Goal: Transaction & Acquisition: Book appointment/travel/reservation

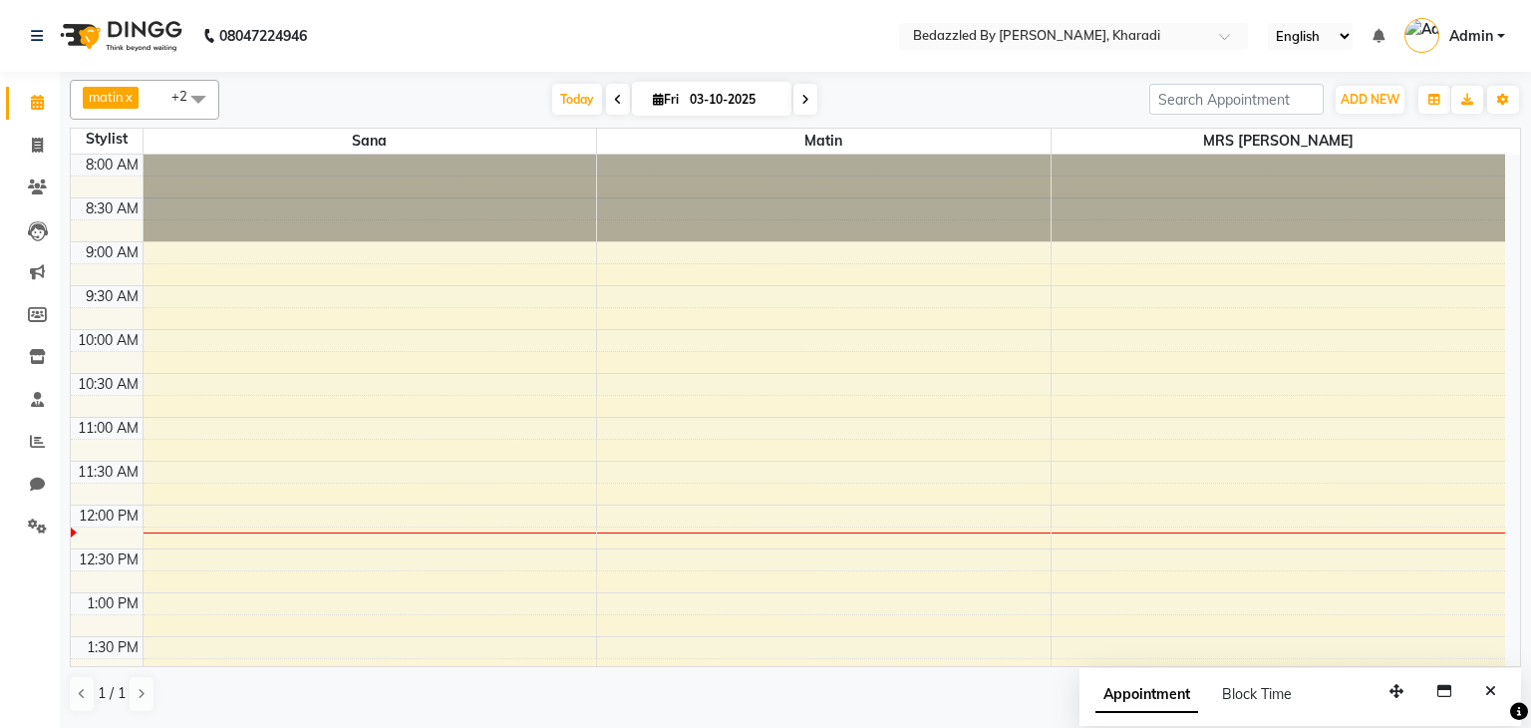
scroll to position [262, 0]
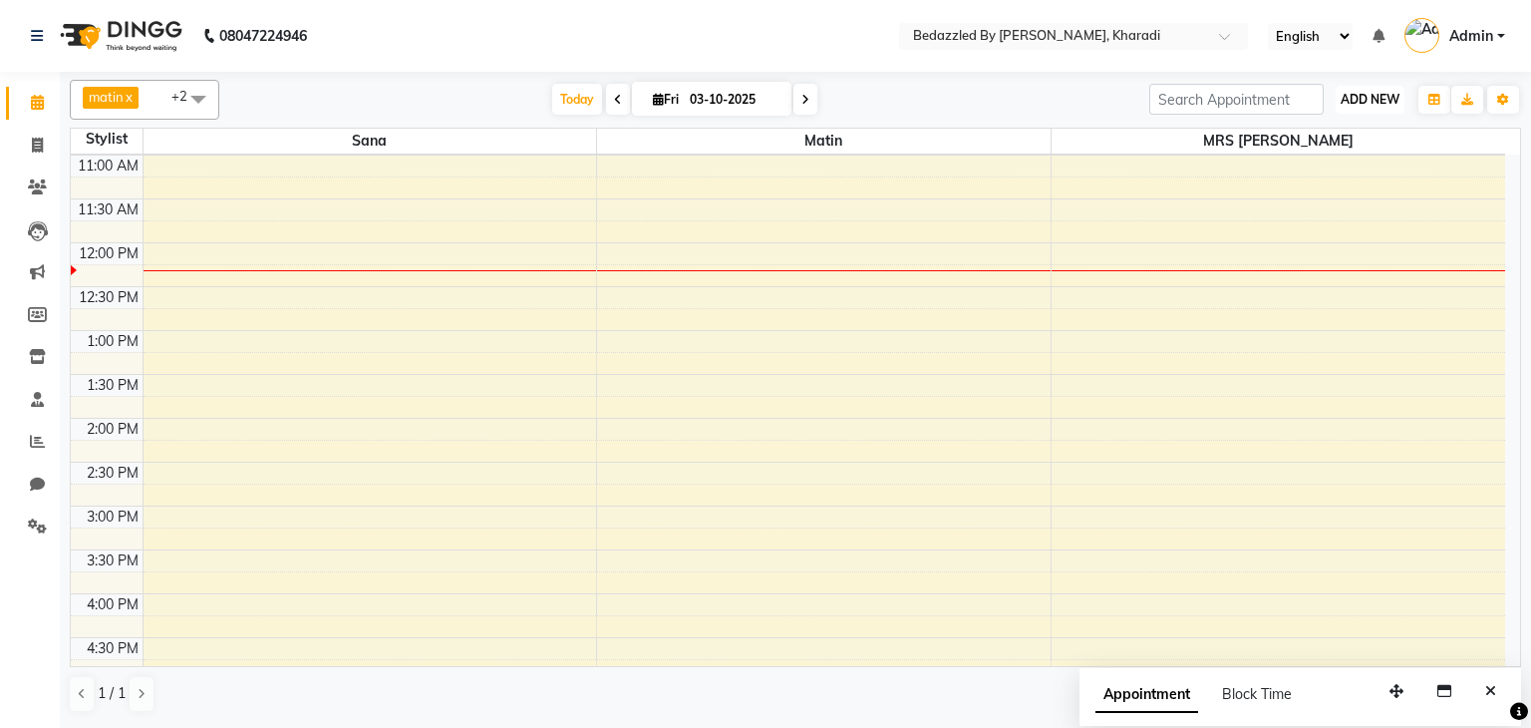
click at [1350, 98] on span "ADD NEW" at bounding box center [1370, 99] width 59 height 15
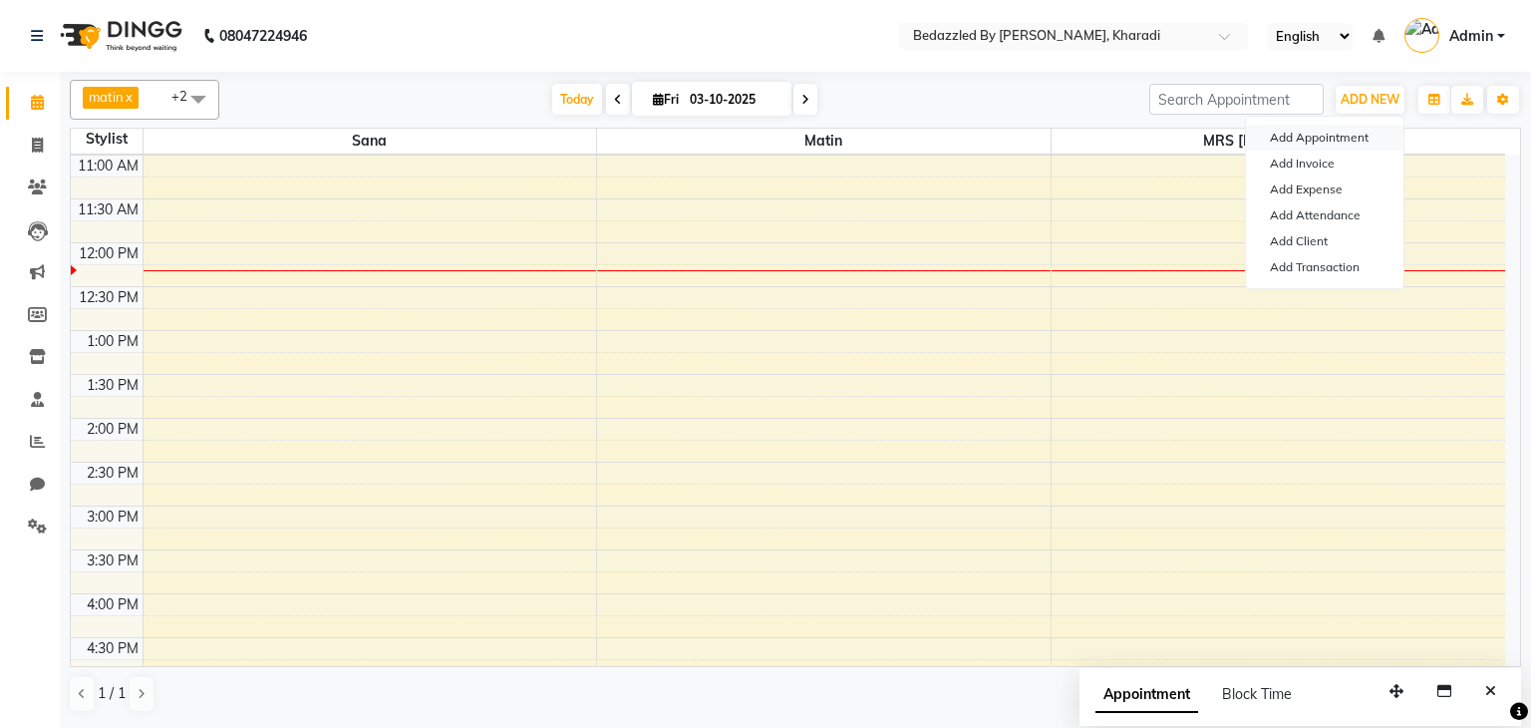
click at [1330, 128] on button "Add Appointment" at bounding box center [1325, 138] width 158 height 26
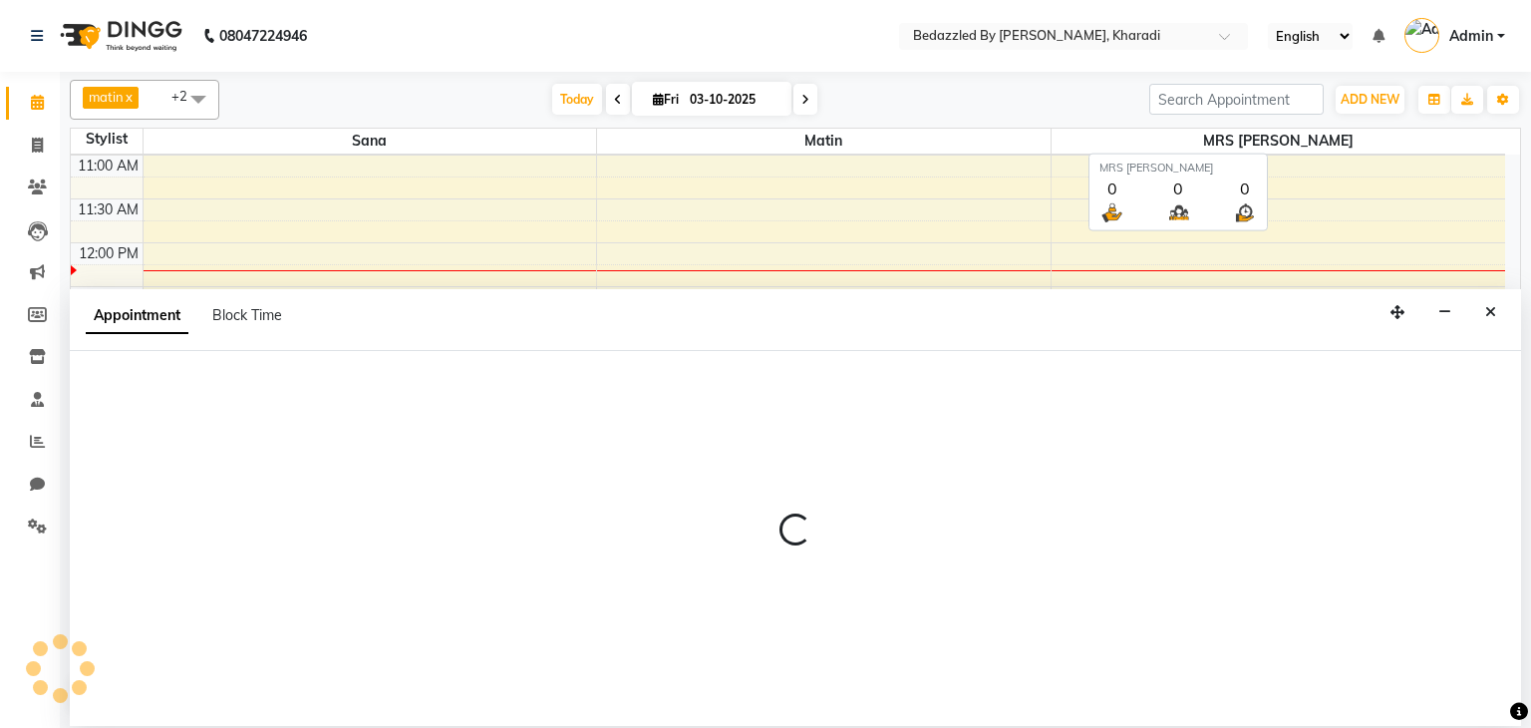
select select "540"
select select "tentative"
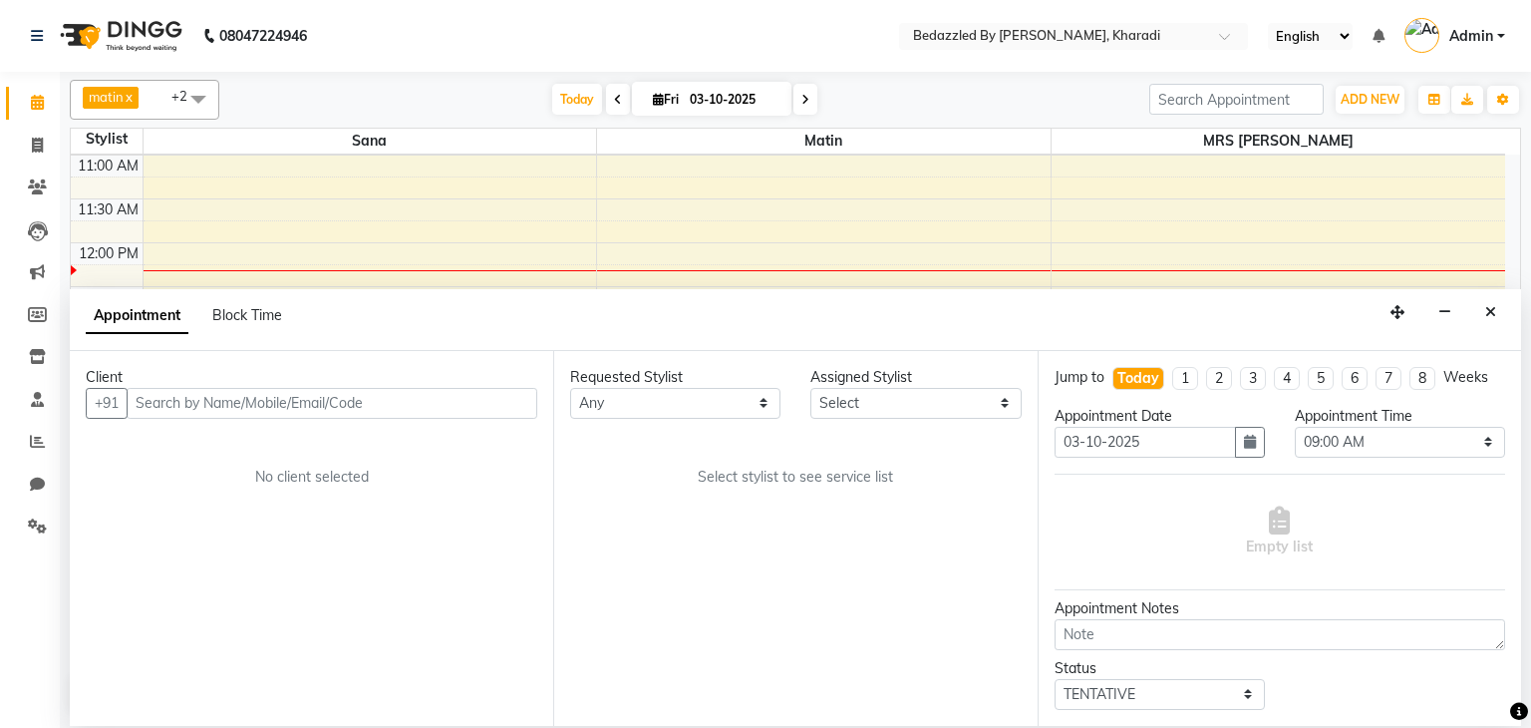
click at [463, 396] on input "text" at bounding box center [332, 403] width 411 height 31
type input "9828776600"
click at [504, 396] on span "Add Client" at bounding box center [496, 403] width 67 height 18
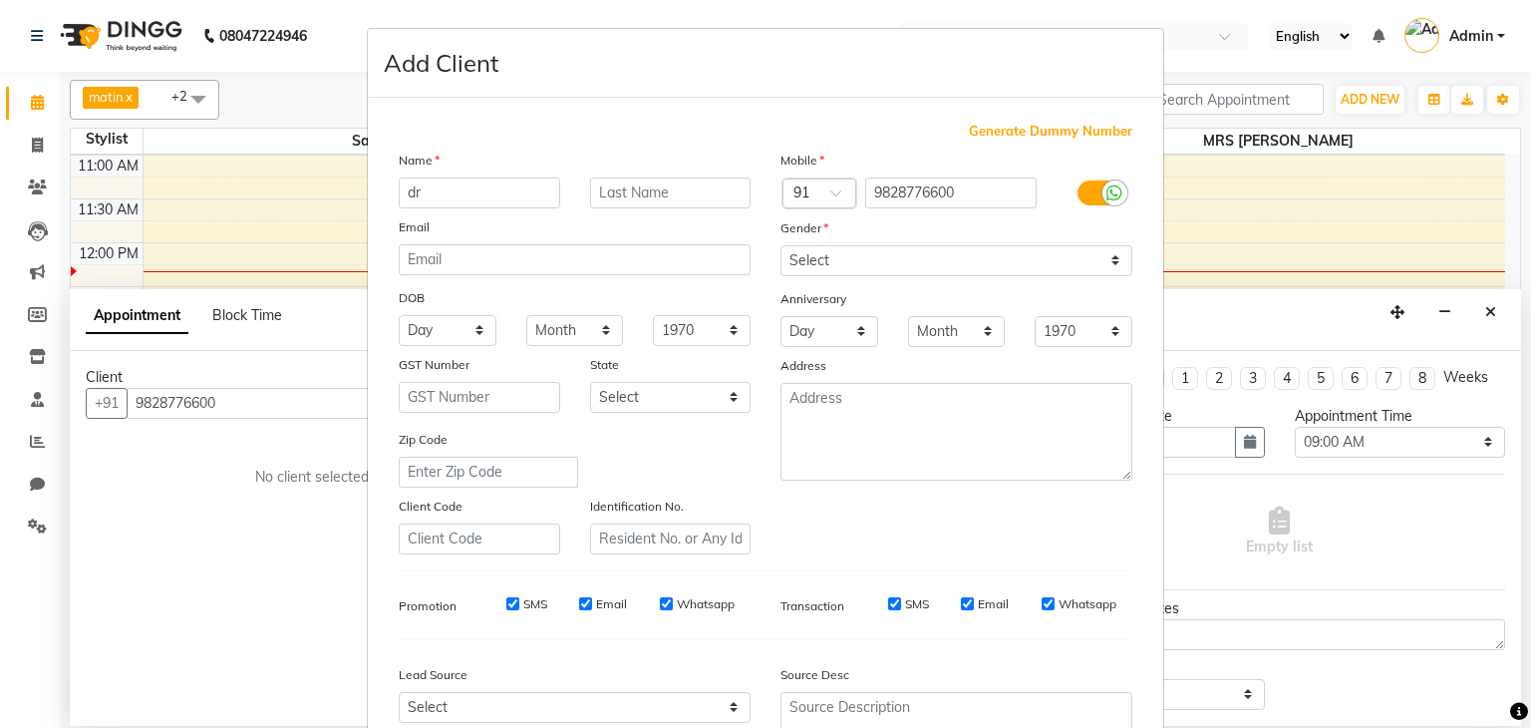
type input "d"
type input "[PERSON_NAME]"
click at [1057, 247] on select "Select [DEMOGRAPHIC_DATA] [DEMOGRAPHIC_DATA] Other Prefer Not To Say" at bounding box center [957, 260] width 352 height 31
select select "[DEMOGRAPHIC_DATA]"
click at [781, 246] on select "Select [DEMOGRAPHIC_DATA] [DEMOGRAPHIC_DATA] Other Prefer Not To Say" at bounding box center [957, 260] width 352 height 31
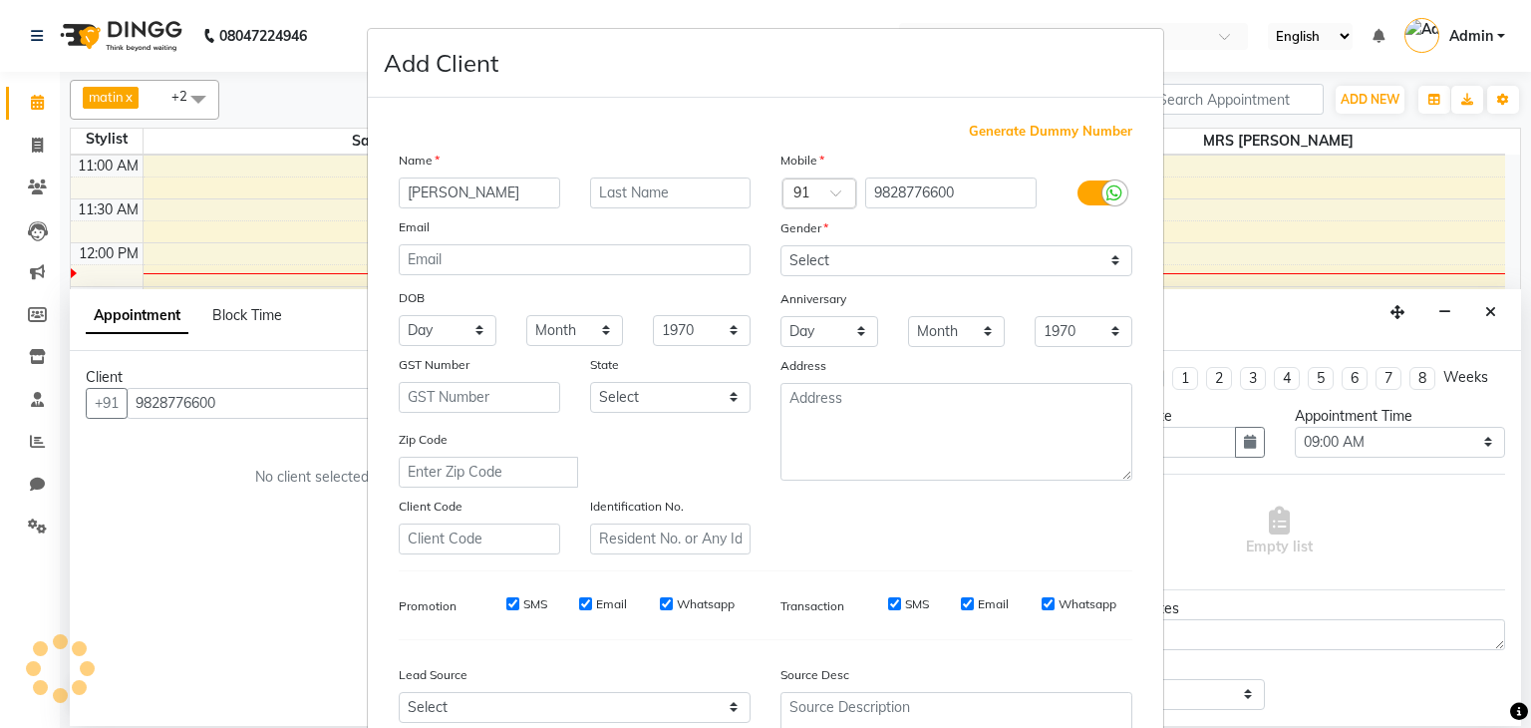
scroll to position [202, 0]
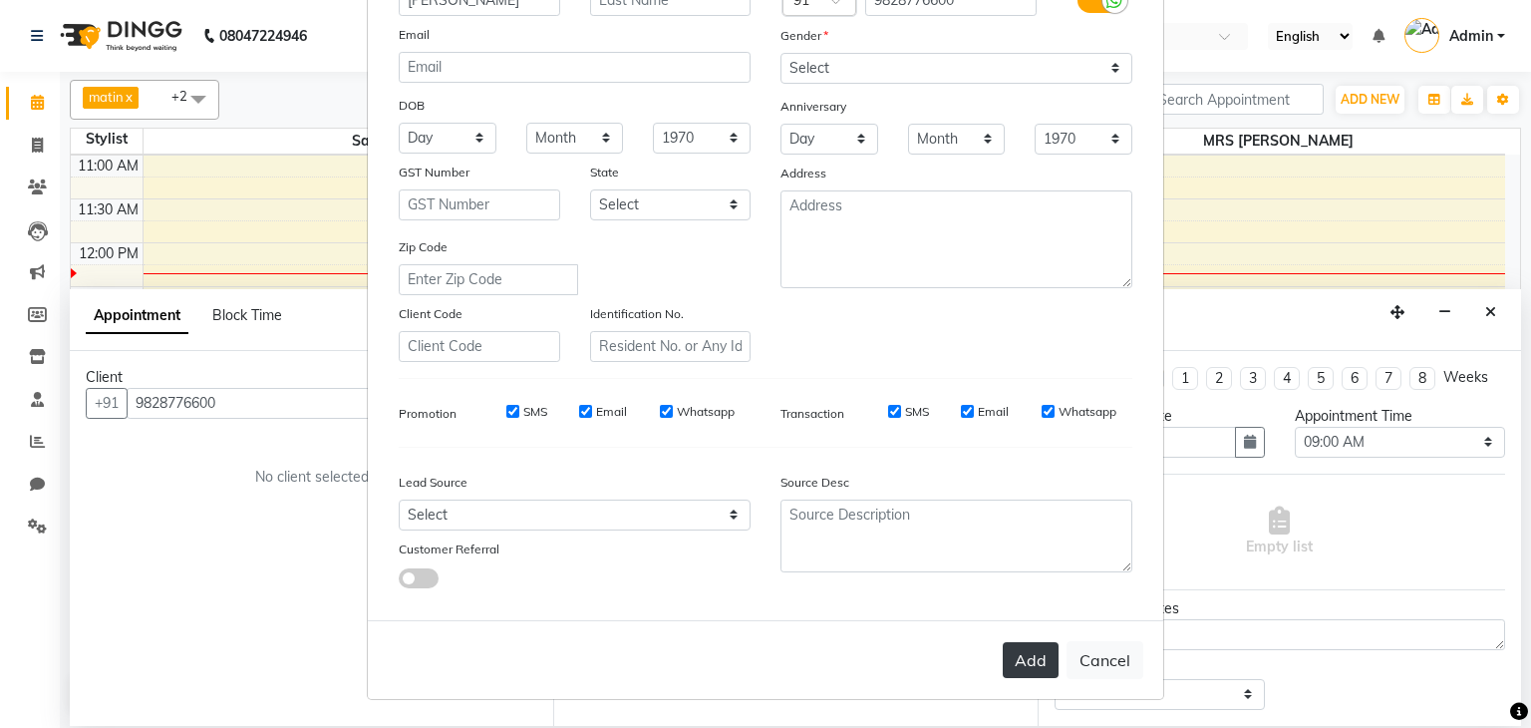
click at [1034, 657] on button "Add" at bounding box center [1031, 660] width 56 height 36
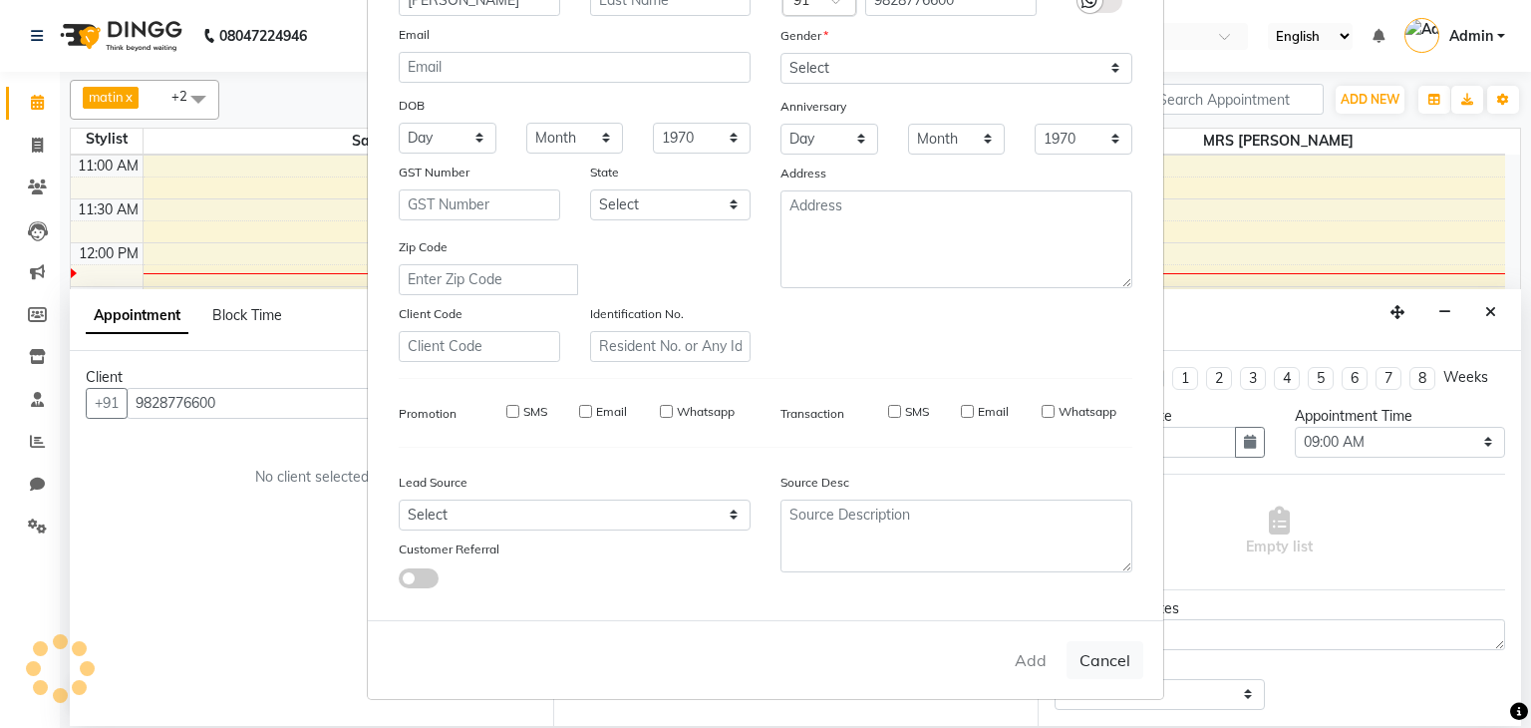
select select
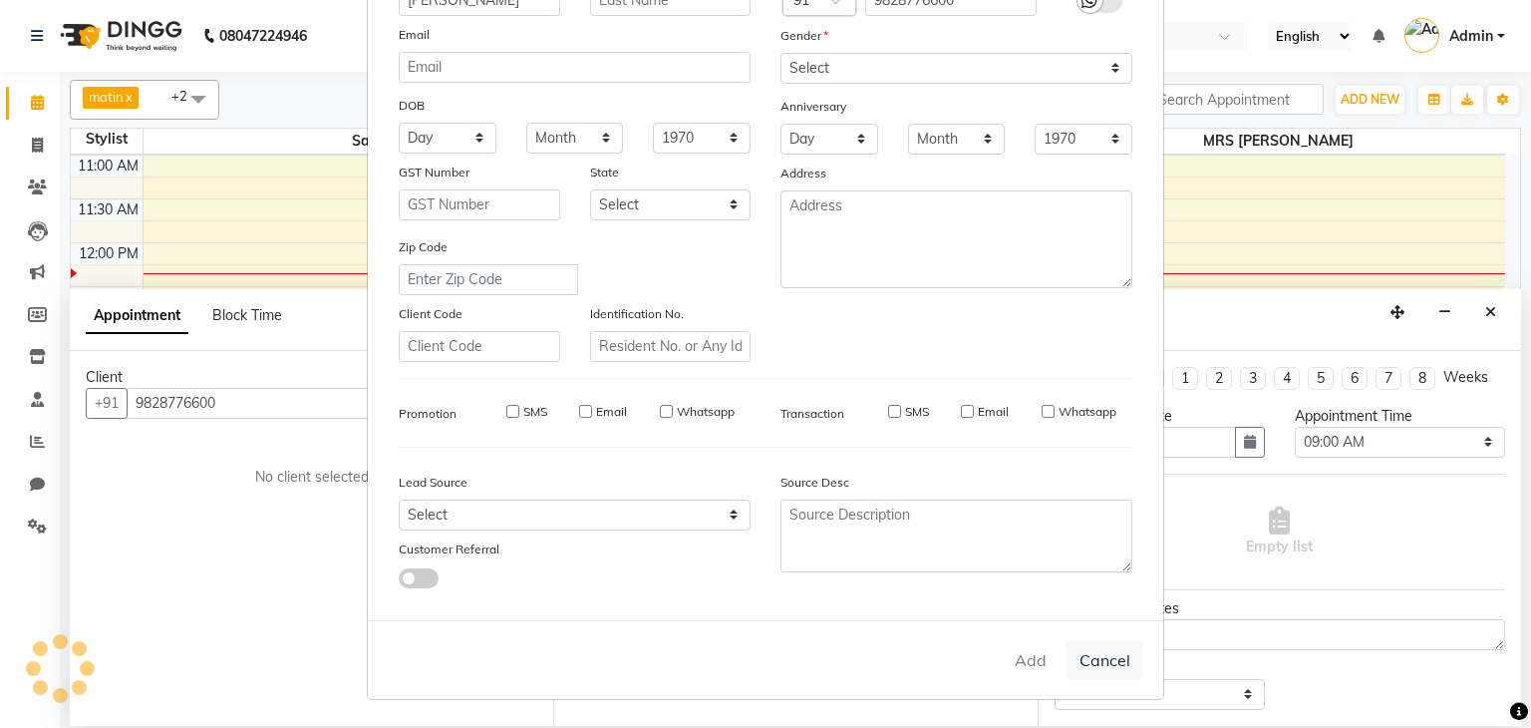
select select
checkbox input "false"
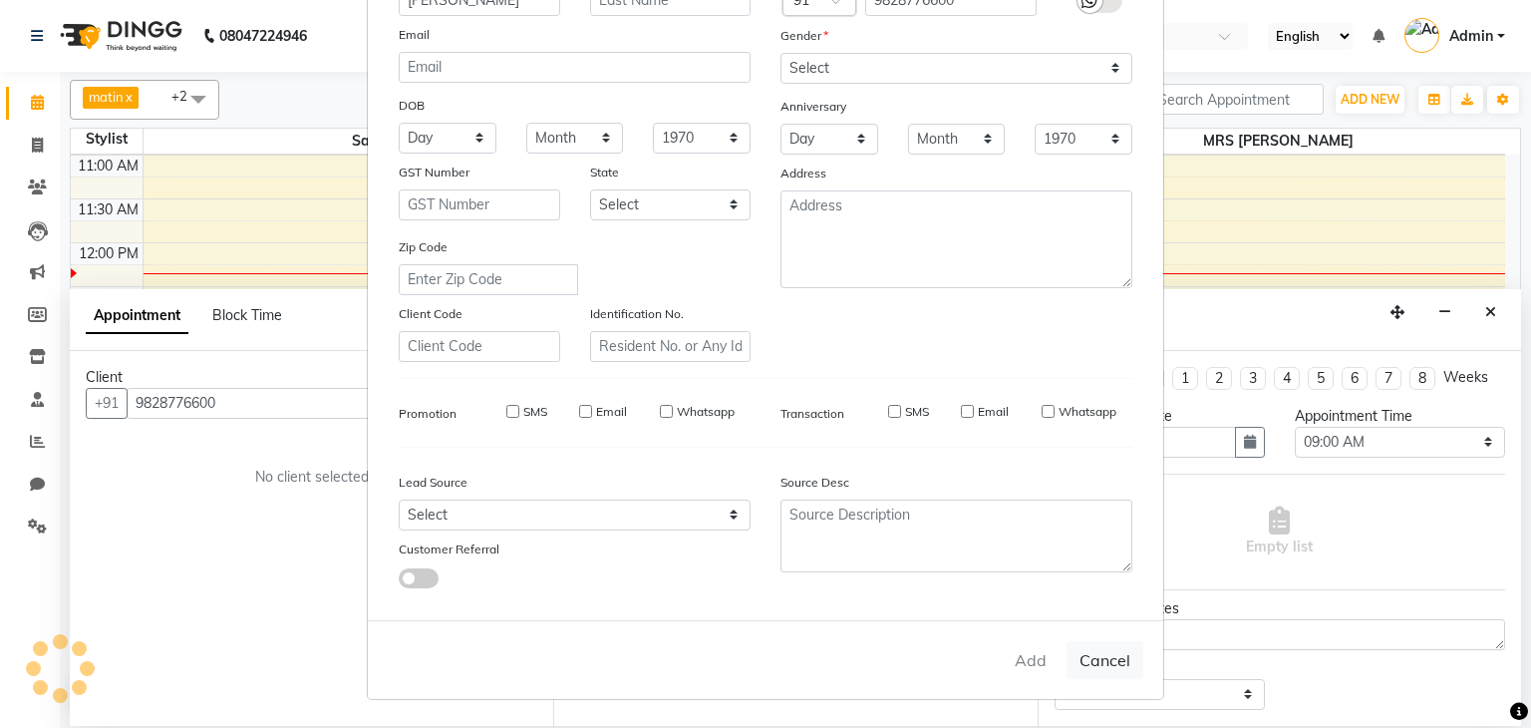
checkbox input "false"
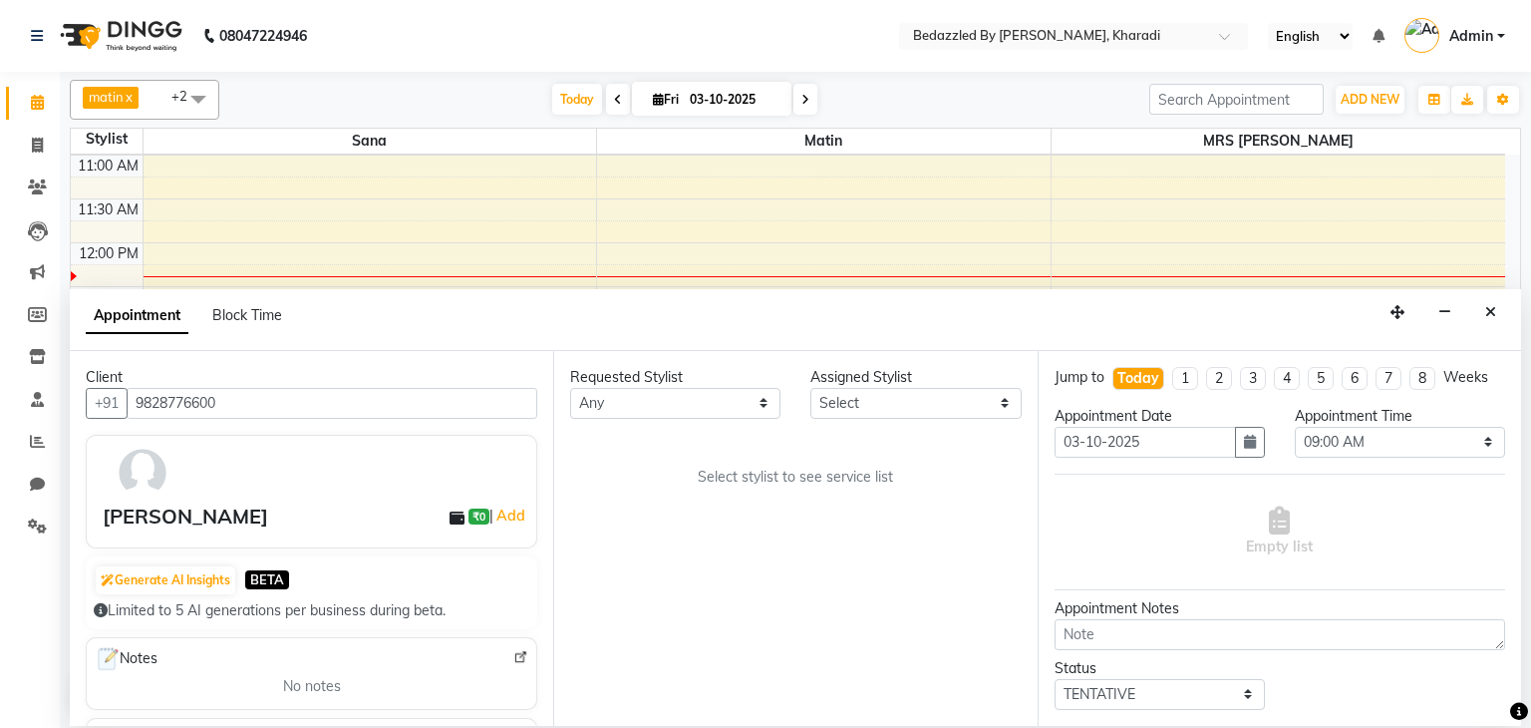
click at [1034, 657] on div "Requested Stylist Any matin MRS [PERSON_NAME] MRS [PERSON_NAME] MS [PERSON_NAME…" at bounding box center [794, 538] width 483 height 375
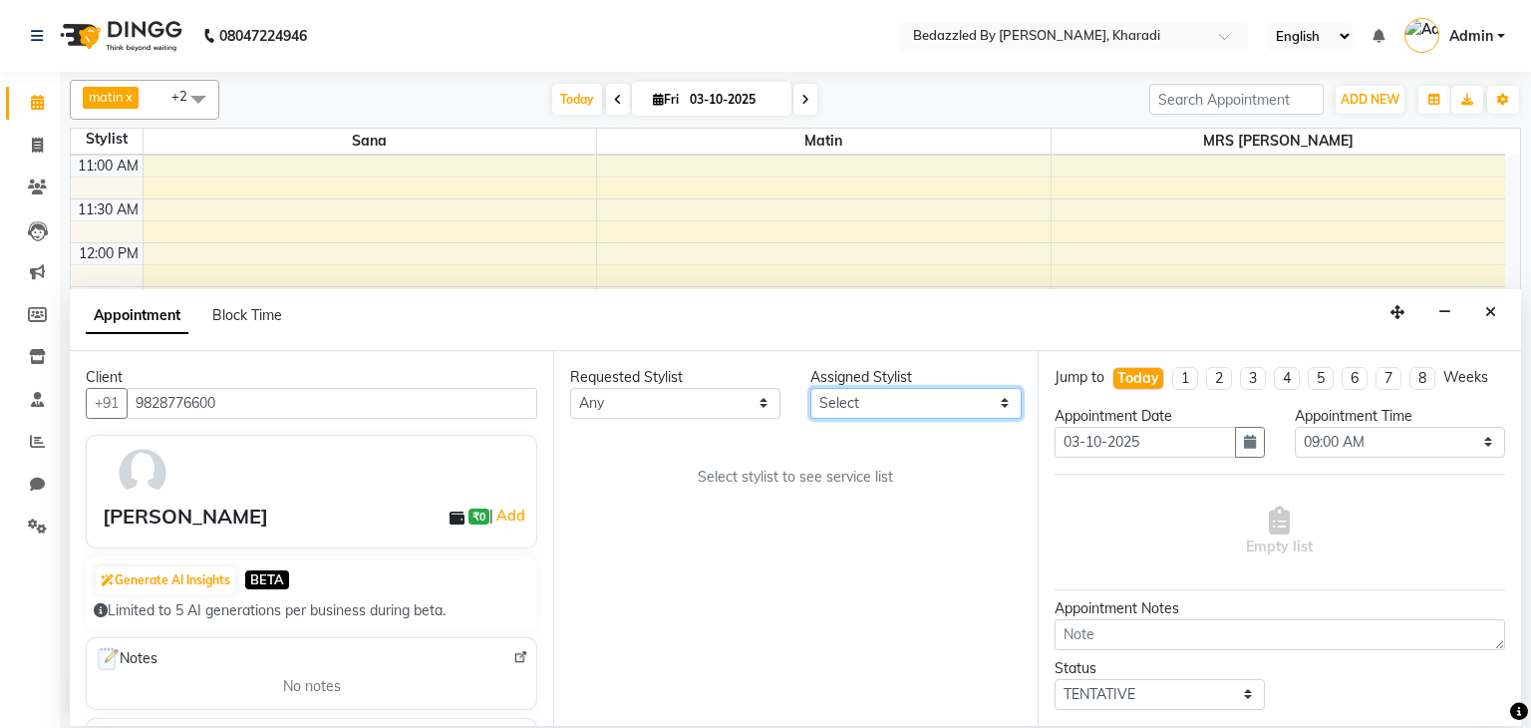
click at [912, 400] on select "Select matin MRS [PERSON_NAME] MRS [PERSON_NAME] MS [PERSON_NAME]" at bounding box center [915, 403] width 210 height 31
select select "68764"
click at [810, 388] on select "Select matin MRS [PERSON_NAME] MRS [PERSON_NAME] MS [PERSON_NAME]" at bounding box center [915, 403] width 210 height 31
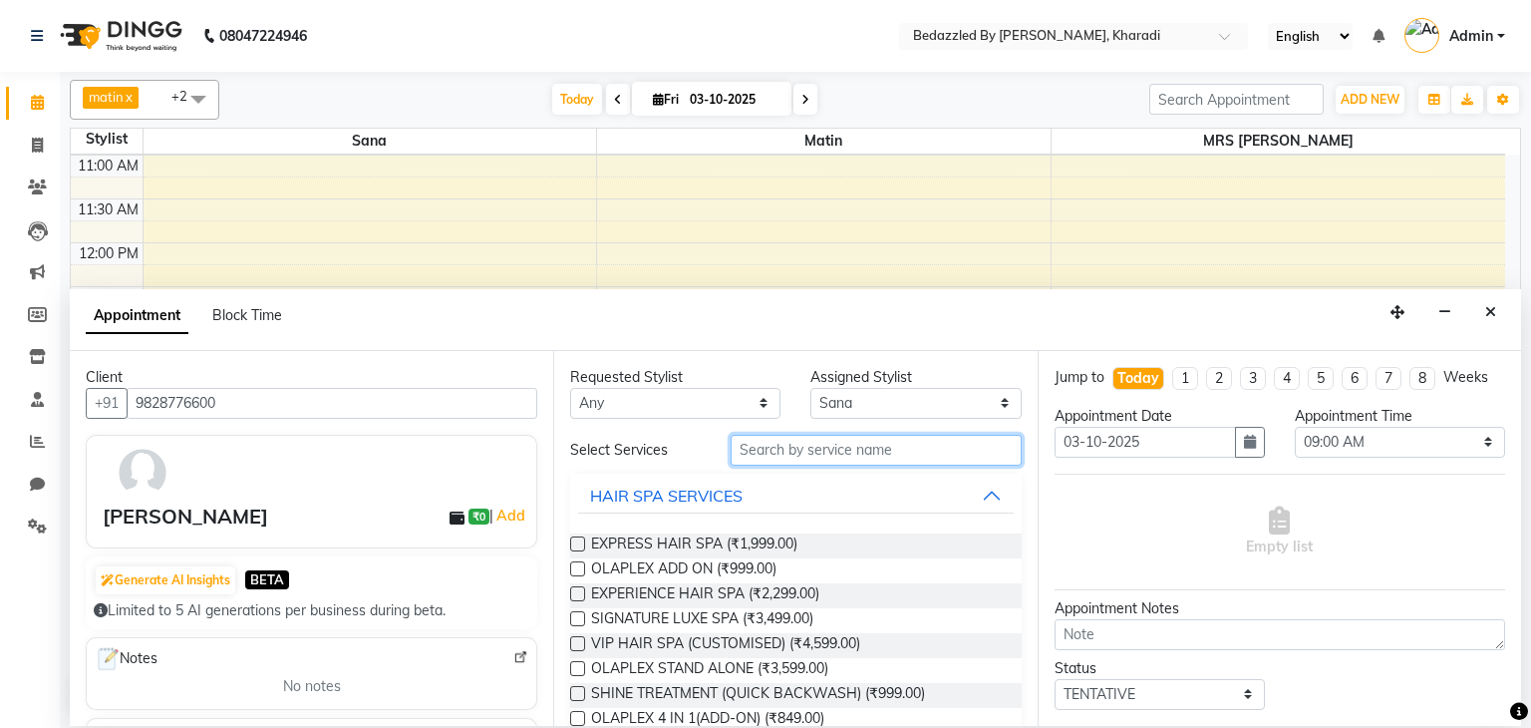
click at [861, 453] on input "text" at bounding box center [876, 450] width 291 height 31
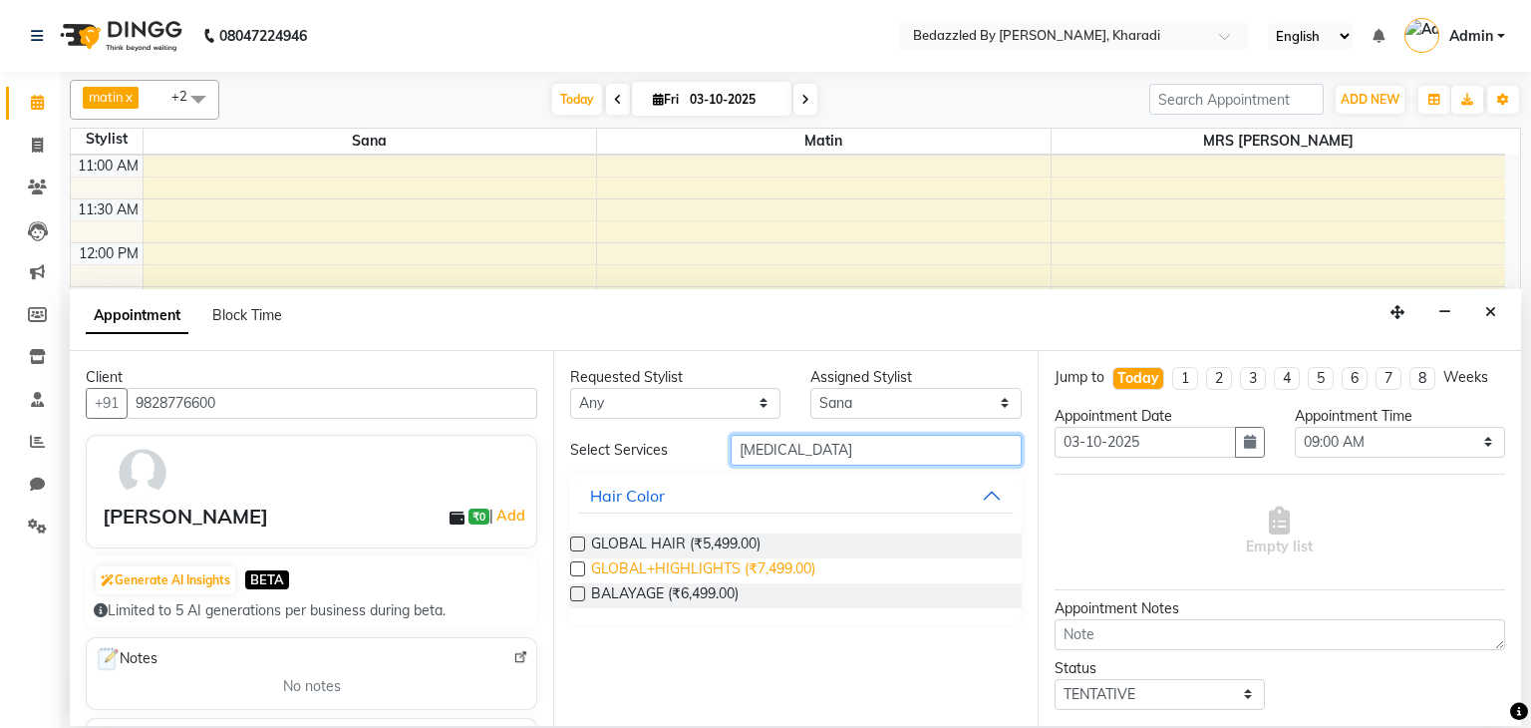
type input "[MEDICAL_DATA]"
click at [625, 574] on span "GLOBAL+HIGHLIGHTS (₹7,499.00)" at bounding box center [703, 570] width 224 height 25
checkbox input "false"
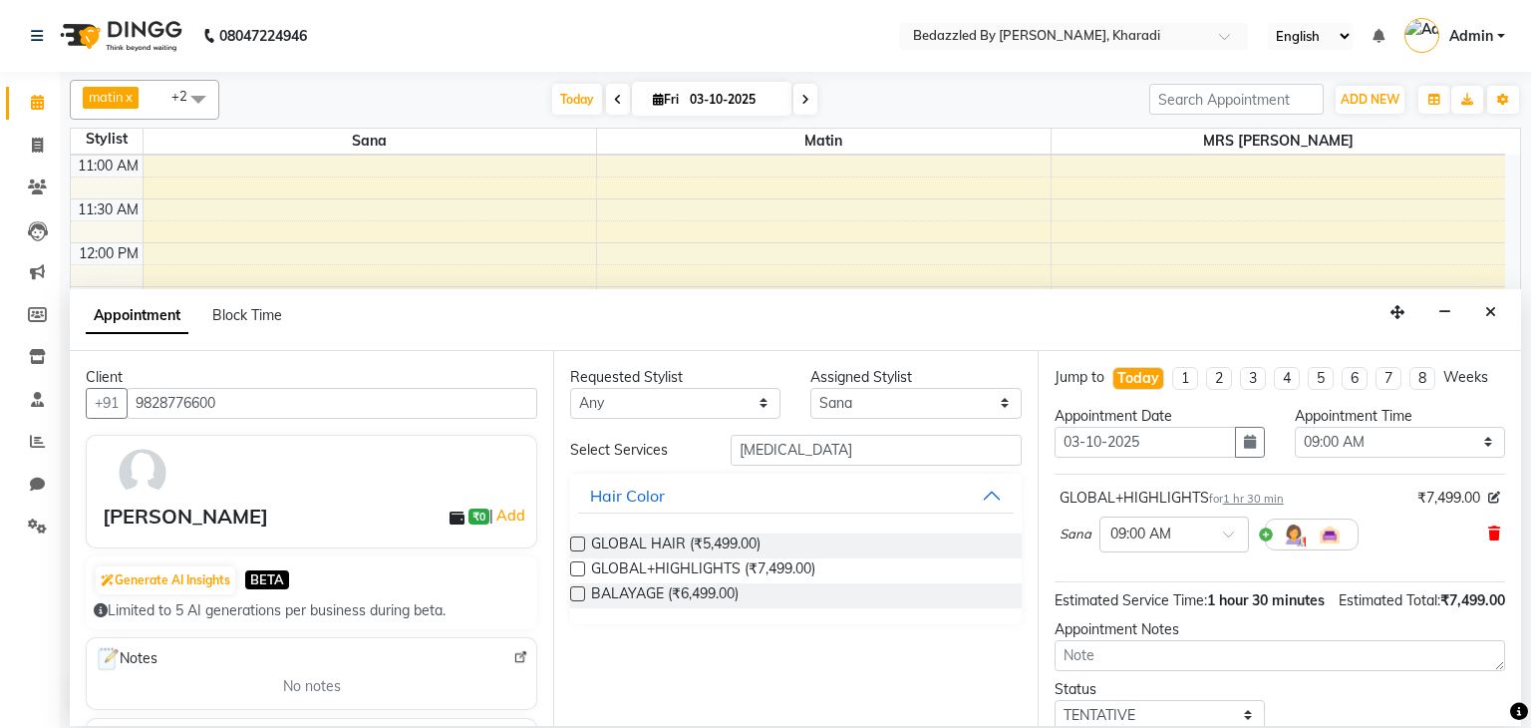
click at [1488, 526] on icon at bounding box center [1494, 533] width 12 height 14
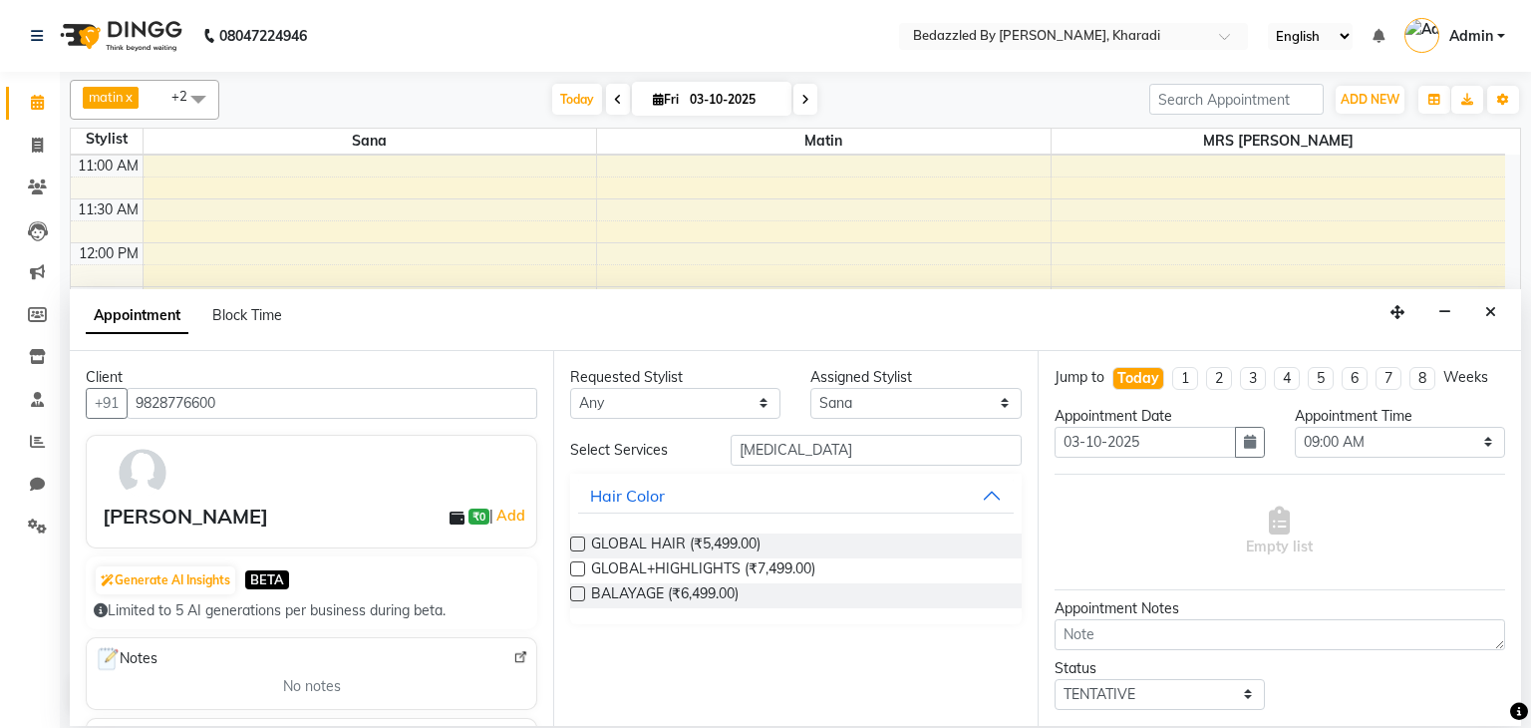
click at [770, 587] on div "BALAYAGE (₹6,499.00)" at bounding box center [795, 595] width 451 height 25
click at [730, 597] on span "BALAYAGE (₹6,499.00)" at bounding box center [665, 595] width 148 height 25
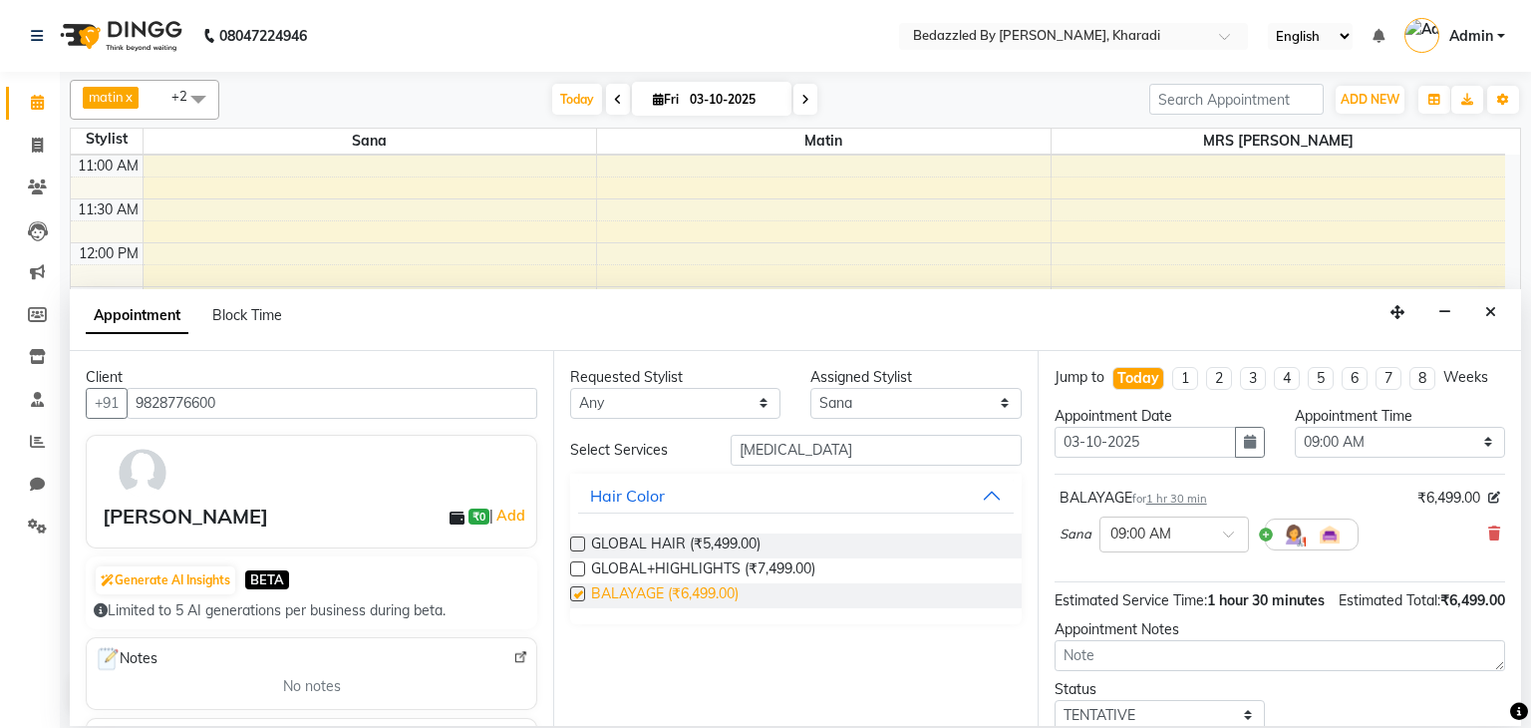
checkbox input "false"
click at [1237, 535] on span at bounding box center [1235, 539] width 25 height 21
click at [1168, 687] on div "10:30 AM" at bounding box center [1175, 689] width 148 height 37
click at [1235, 429] on button "button" at bounding box center [1250, 442] width 30 height 31
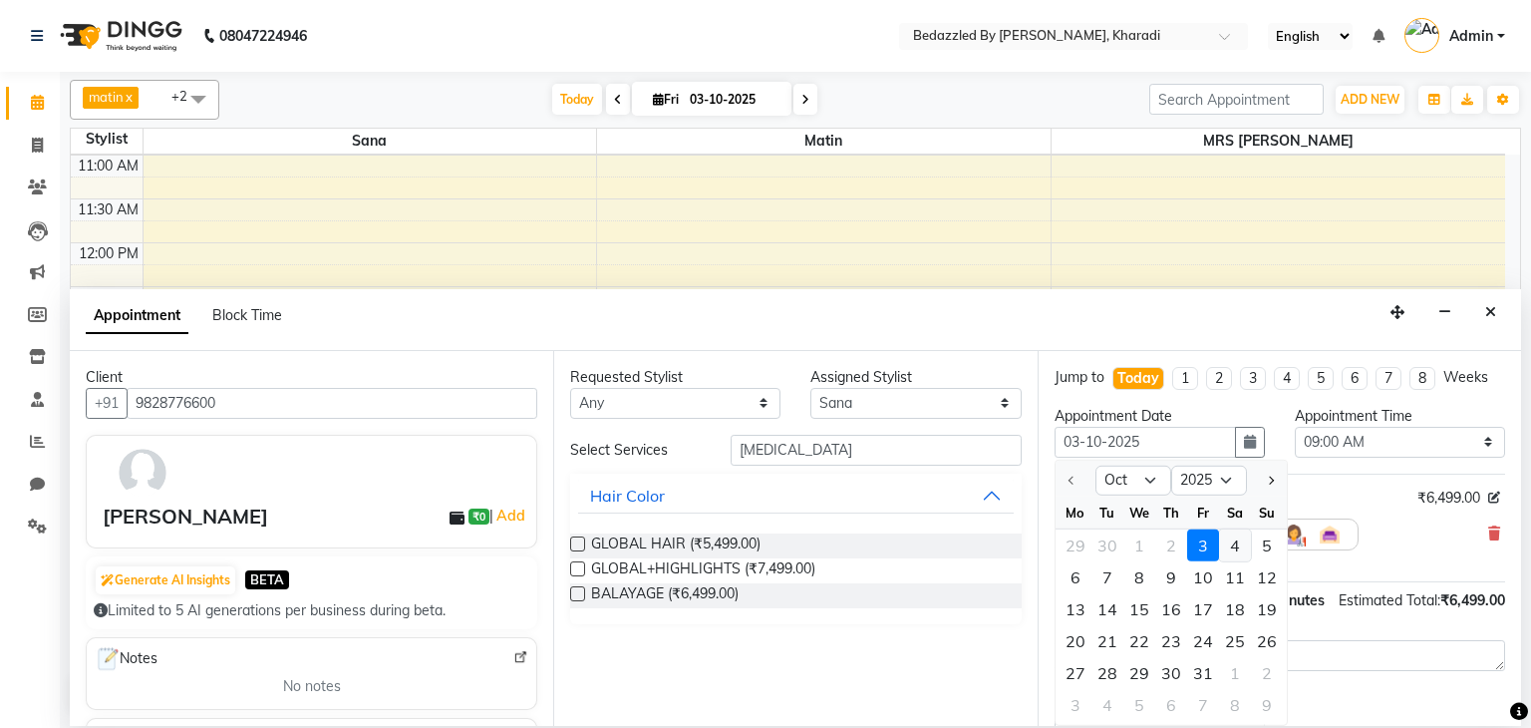
click at [1232, 538] on div "4" at bounding box center [1235, 545] width 32 height 32
type input "04-10-2025"
select select "540"
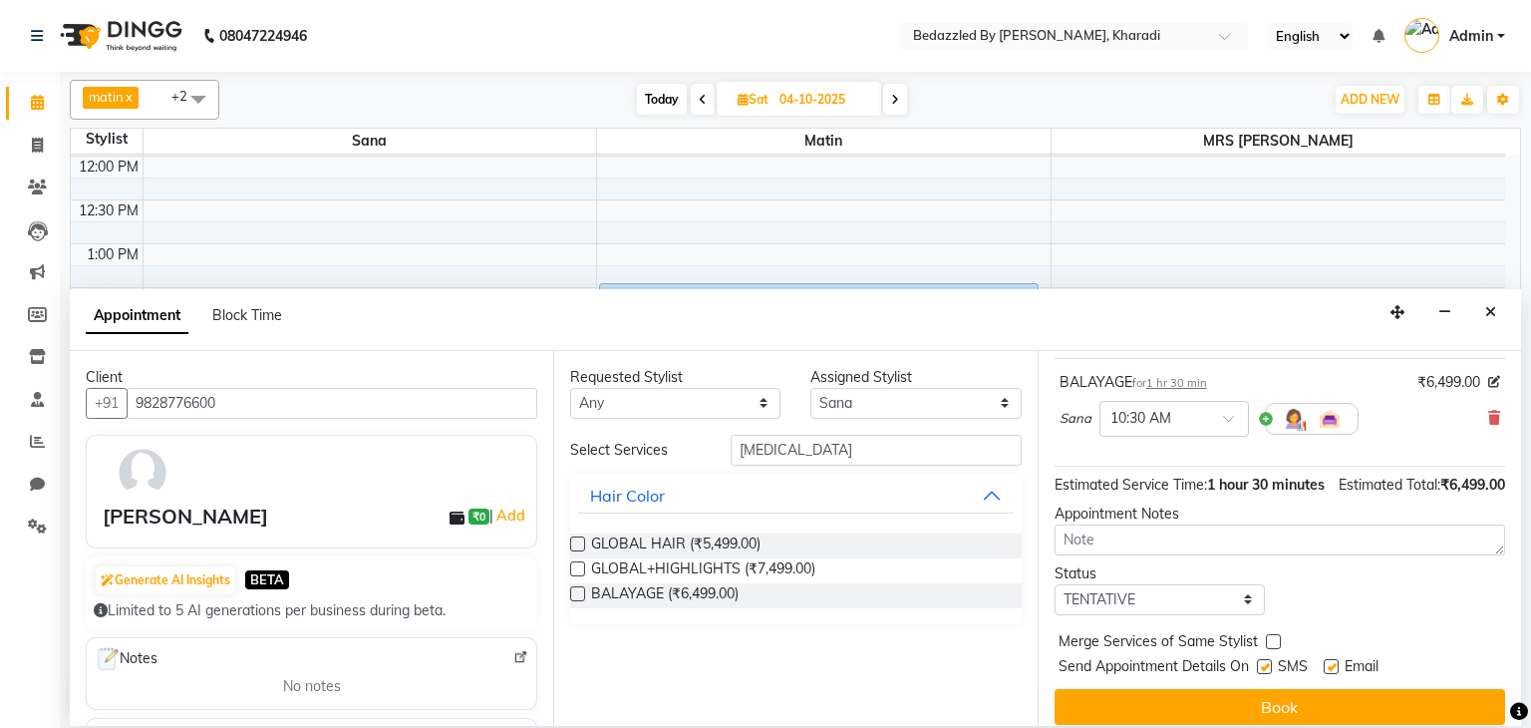
scroll to position [151, 0]
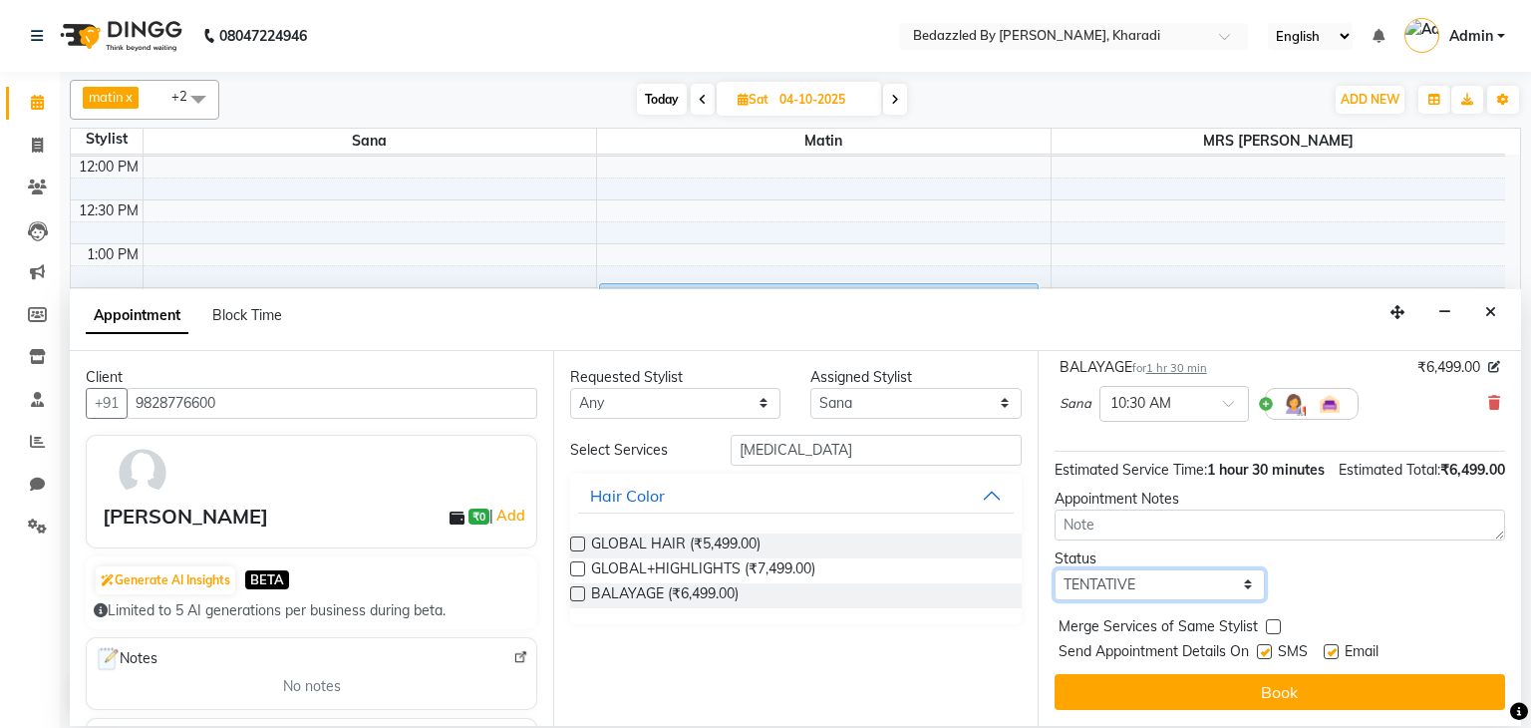
click at [1168, 576] on select "Select TENTATIVE CONFIRM UPCOMING" at bounding box center [1160, 584] width 210 height 31
select select "upcoming"
click at [1055, 569] on select "Select TENTATIVE CONFIRM UPCOMING" at bounding box center [1160, 584] width 210 height 31
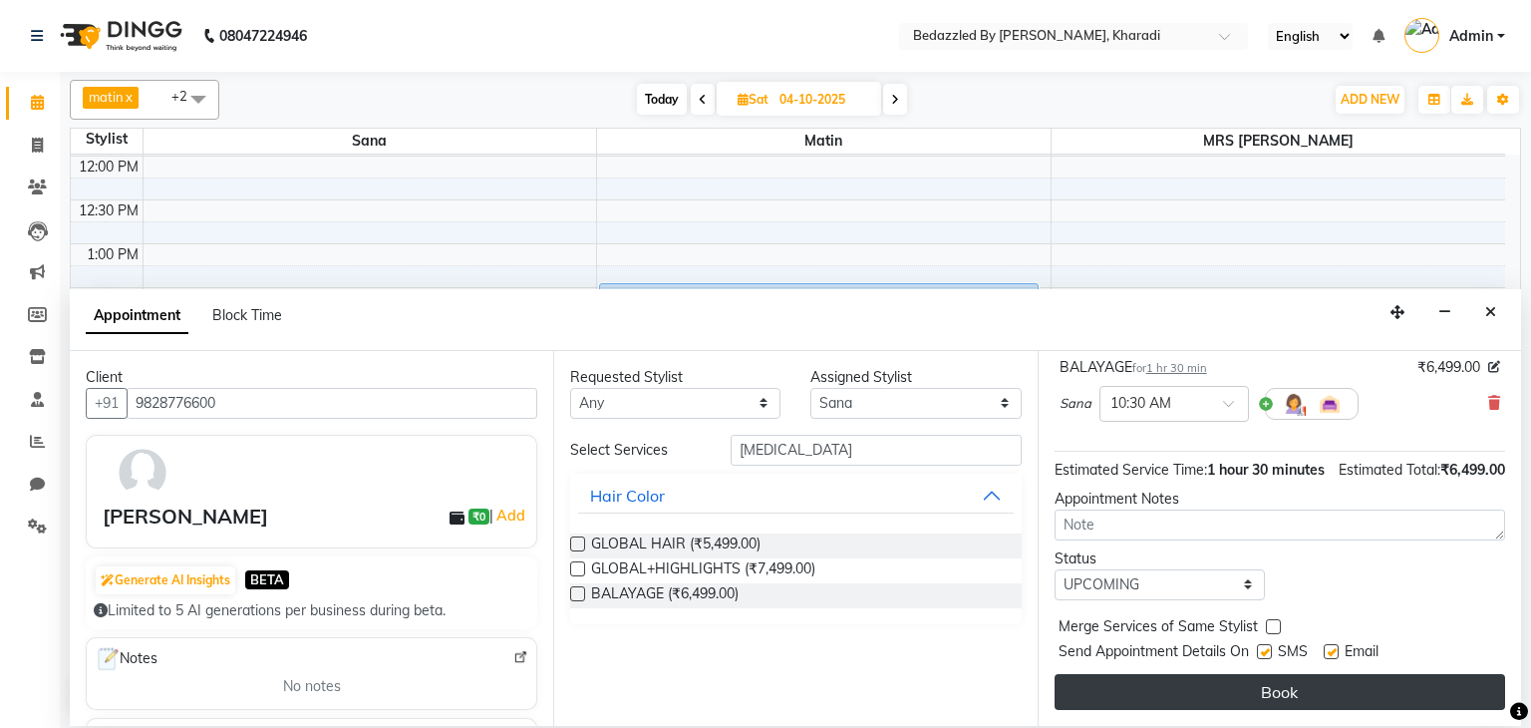
click at [1077, 684] on button "Book" at bounding box center [1280, 692] width 451 height 36
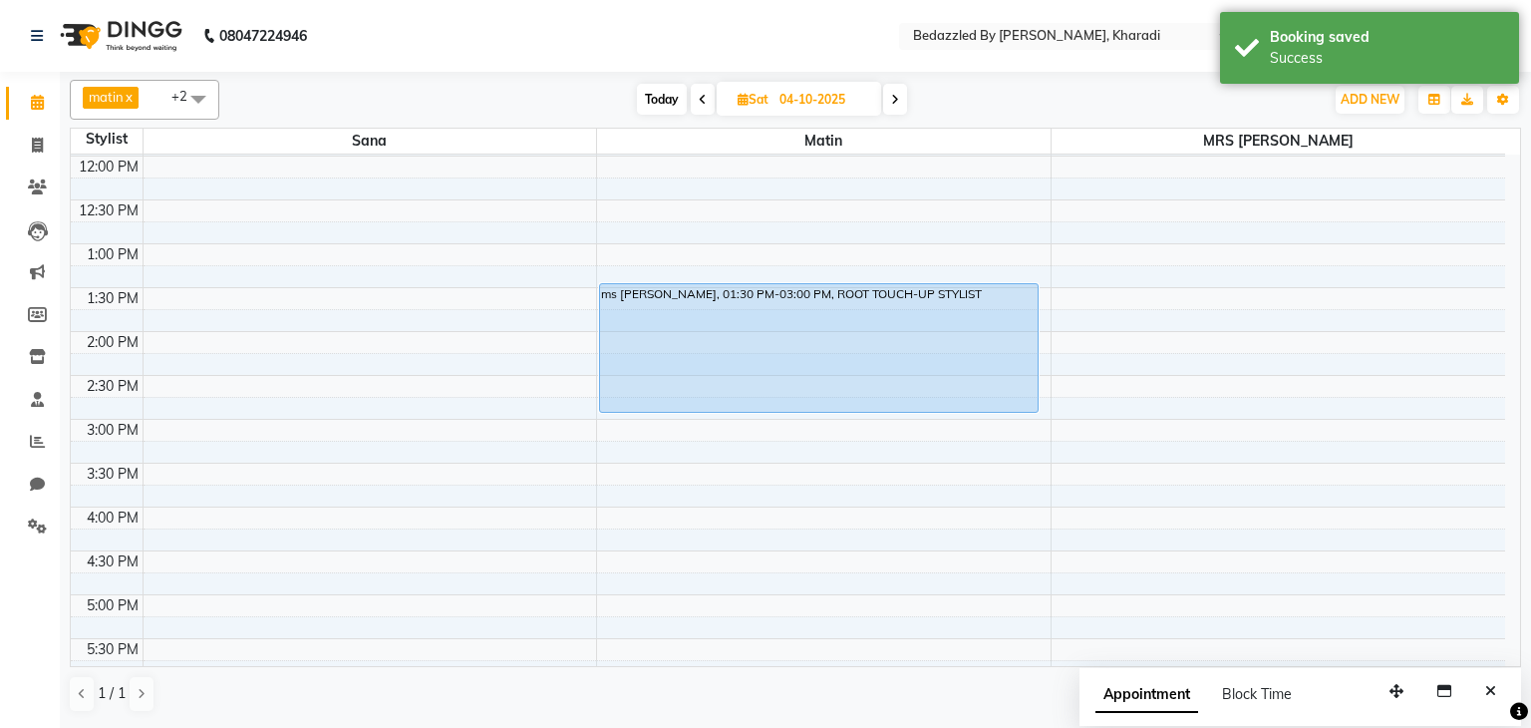
drag, startPoint x: 1504, startPoint y: 345, endPoint x: 1515, endPoint y: 345, distance: 11.0
click at [1515, 345] on div "8:00 AM 8:30 AM 9:00 AM 9:30 AM 10:00 AM 10:30 AM 11:00 AM 11:30 AM 12:00 PM 12…" at bounding box center [795, 410] width 1449 height 511
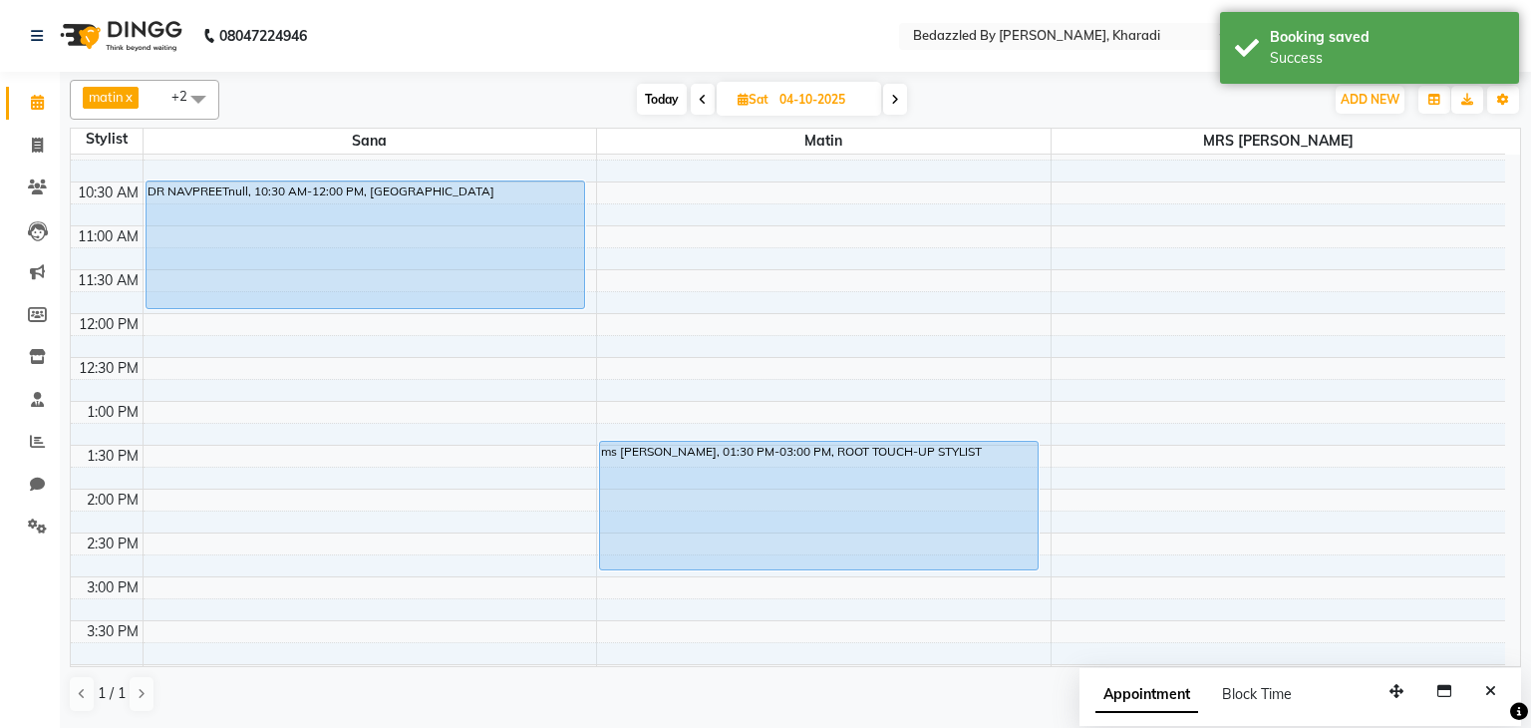
scroll to position [131, 0]
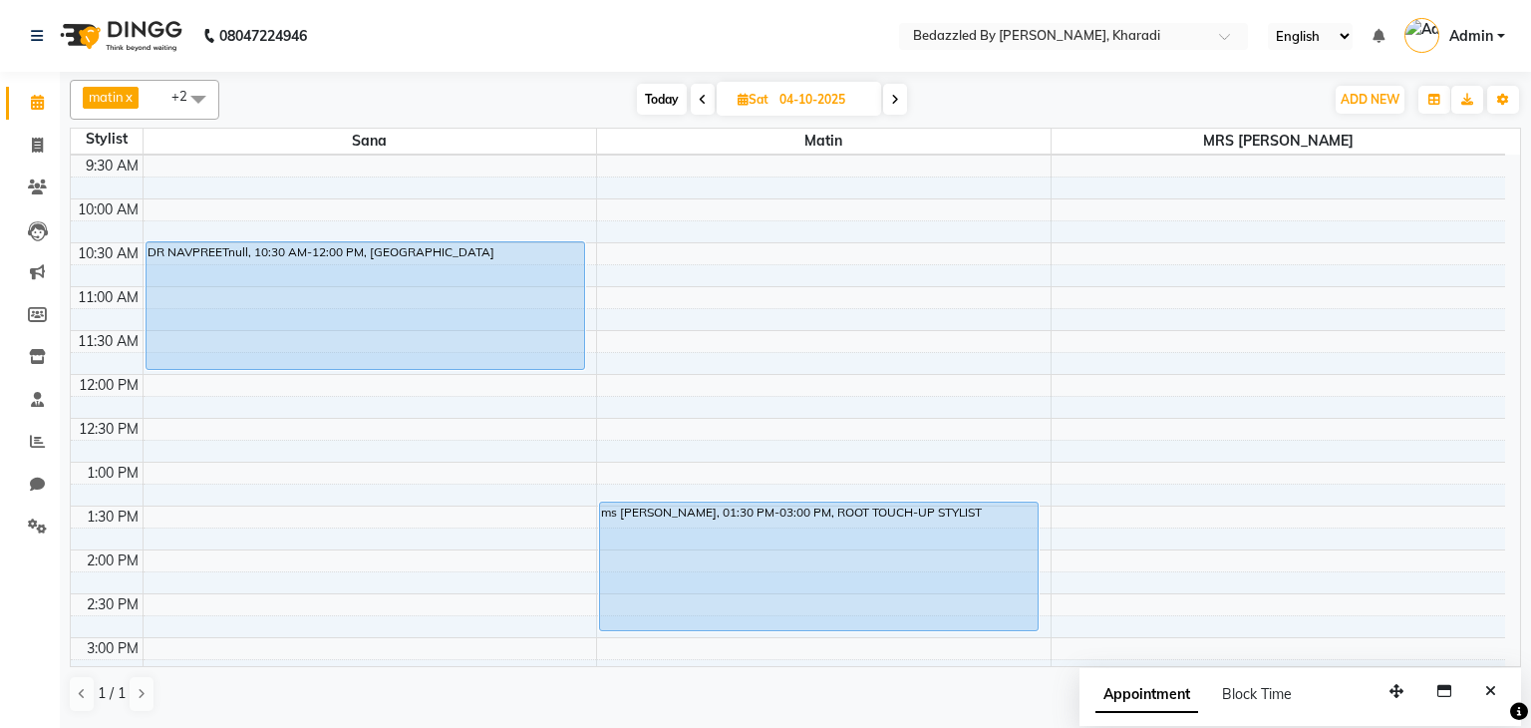
click at [653, 102] on span "Today" at bounding box center [662, 99] width 50 height 31
type input "03-10-2025"
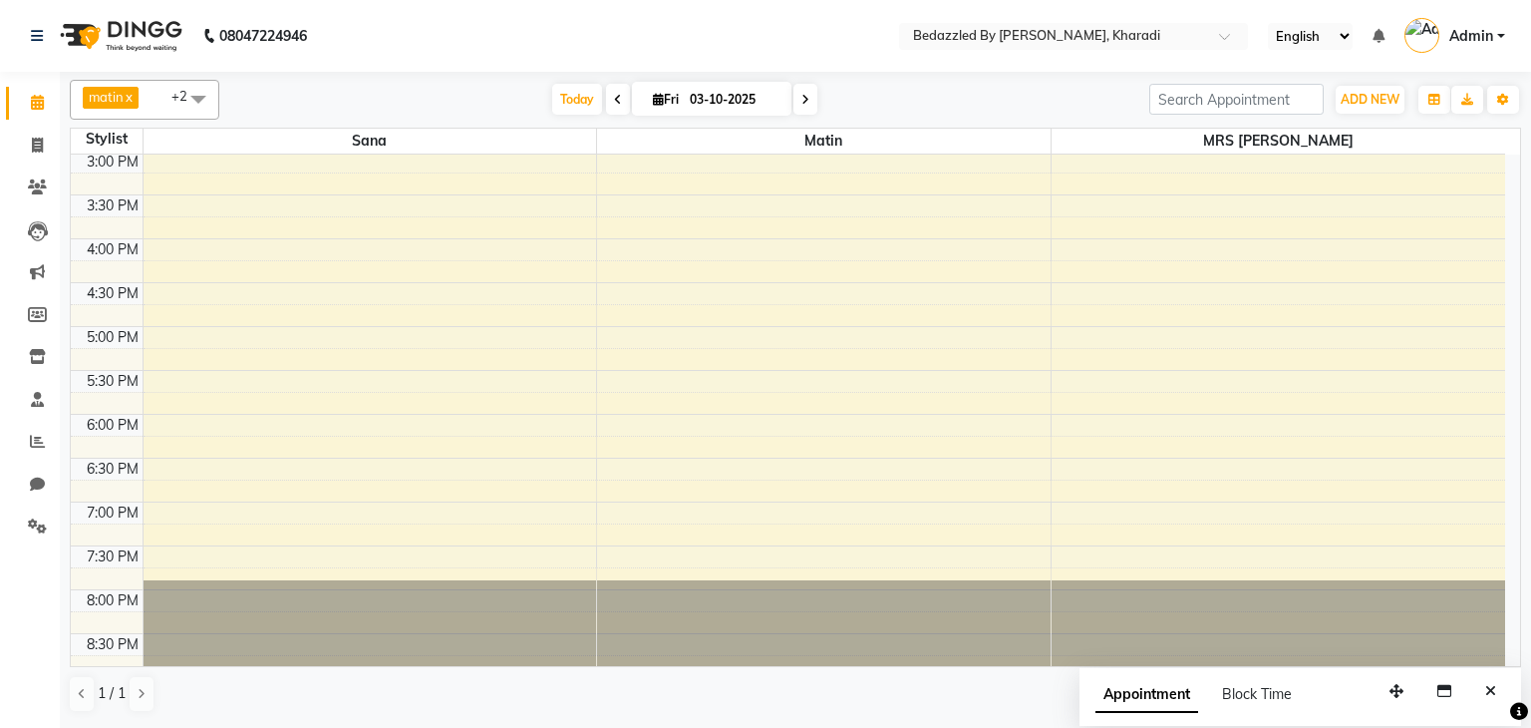
scroll to position [518, 0]
